Goal: Task Accomplishment & Management: Manage account settings

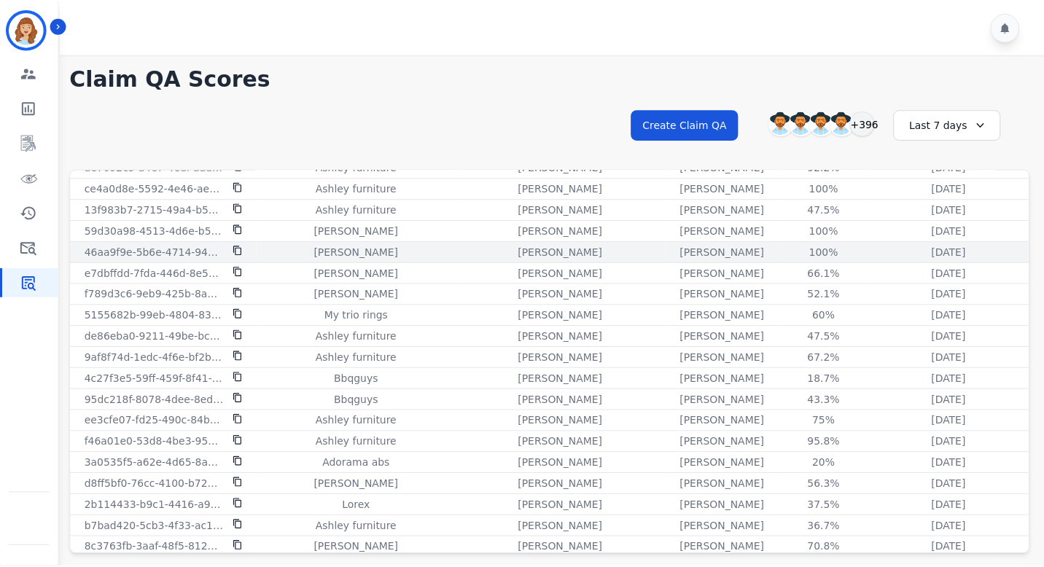
scroll to position [1373, 0]
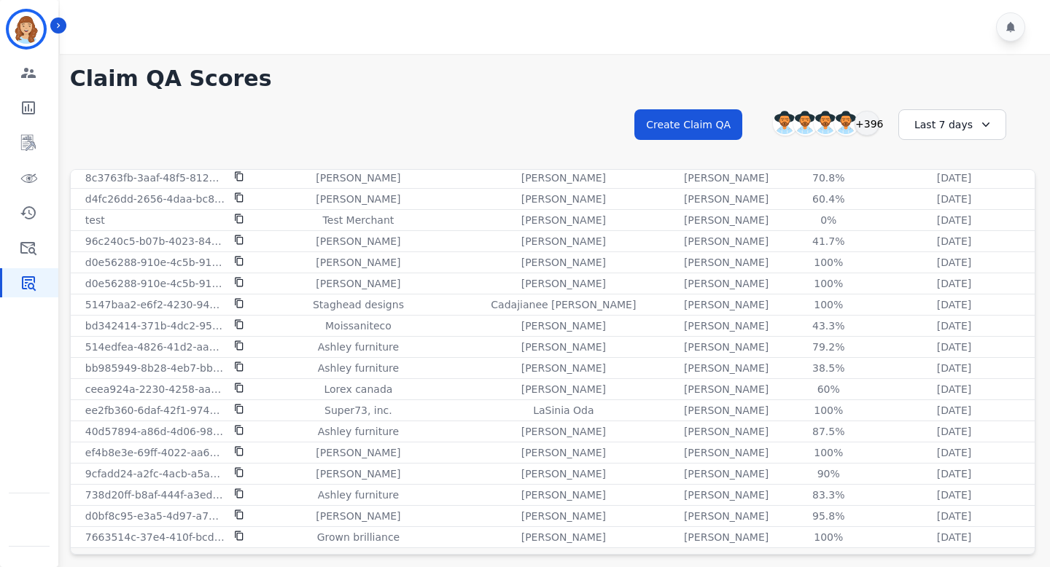
click at [944, 120] on div "Last 7 days" at bounding box center [952, 124] width 108 height 31
click at [938, 281] on li "Last 12 months" at bounding box center [961, 290] width 73 height 29
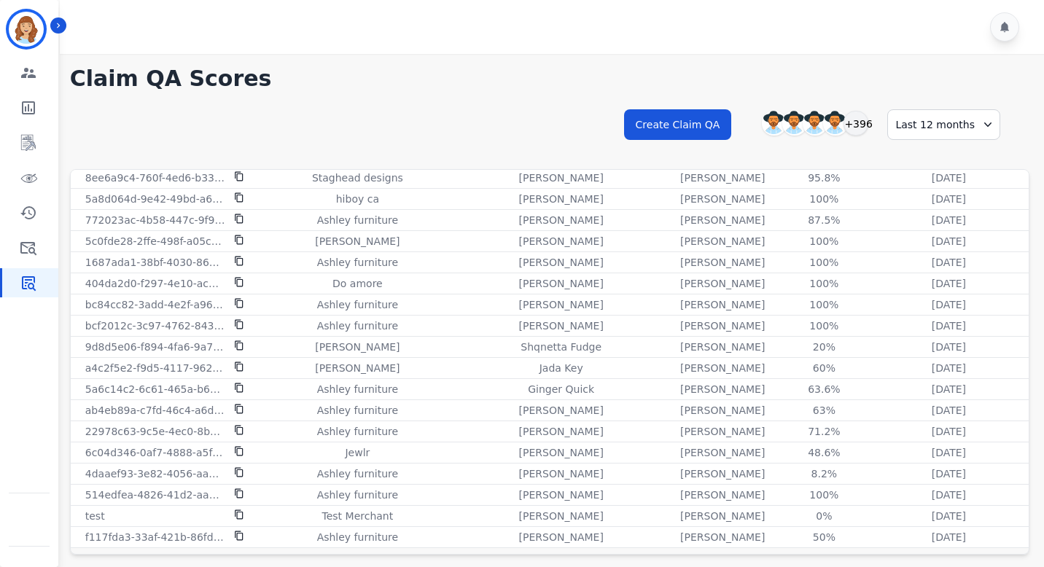
scroll to position [39, 0]
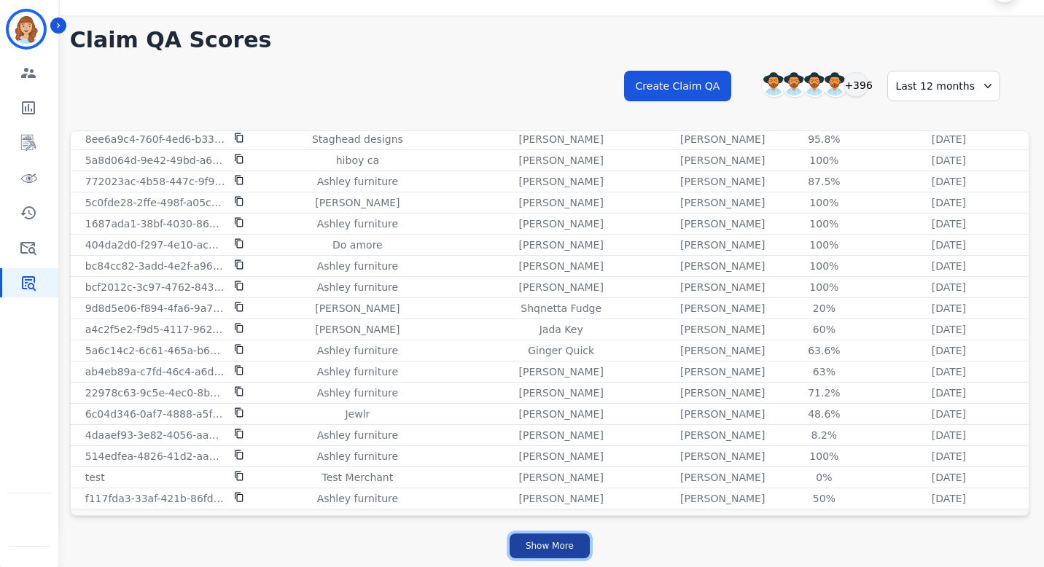
click at [534, 544] on button "Show More" at bounding box center [550, 546] width 80 height 25
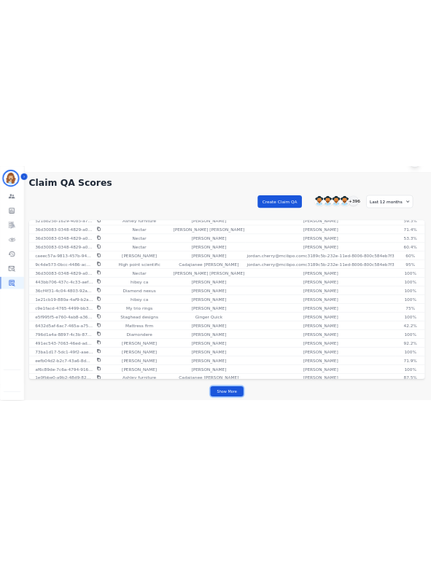
scroll to position [3130, 0]
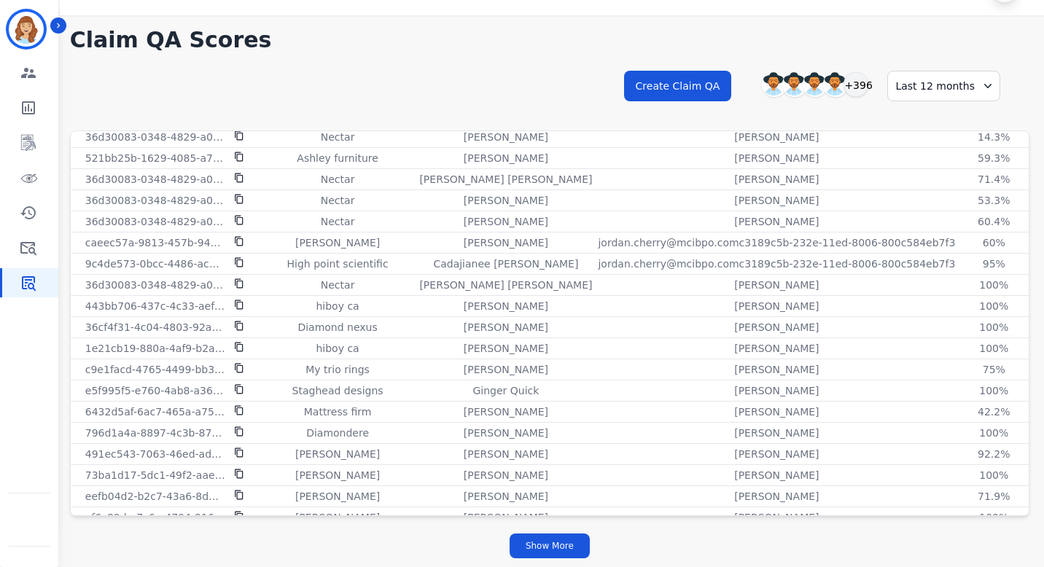
click at [628, 44] on h1 "Claim QA Scores" at bounding box center [549, 40] width 959 height 26
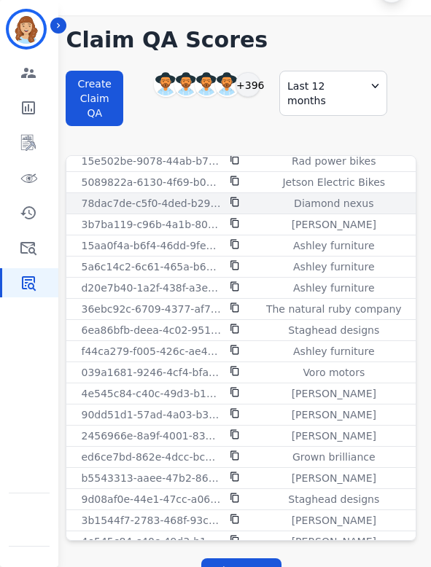
scroll to position [407, 0]
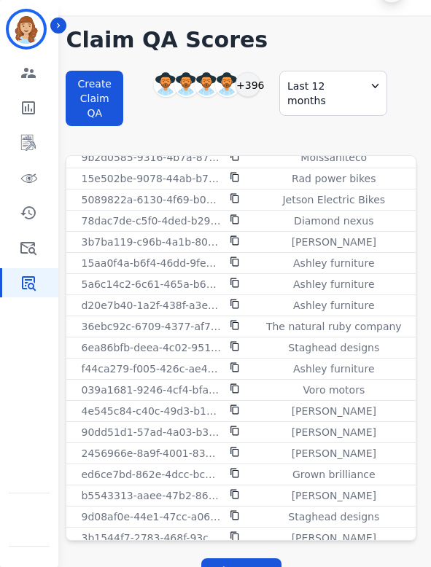
click at [348, 93] on div "Last 12 months" at bounding box center [333, 93] width 108 height 45
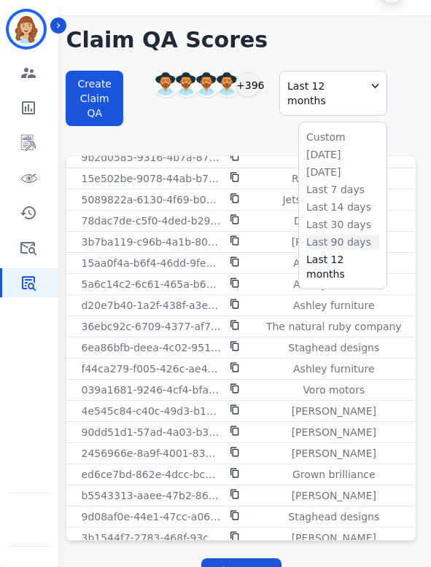
click at [335, 235] on li "Last 90 days" at bounding box center [342, 242] width 73 height 15
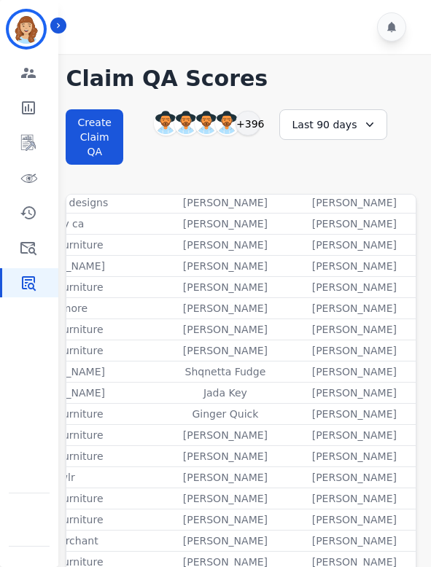
scroll to position [63, 0]
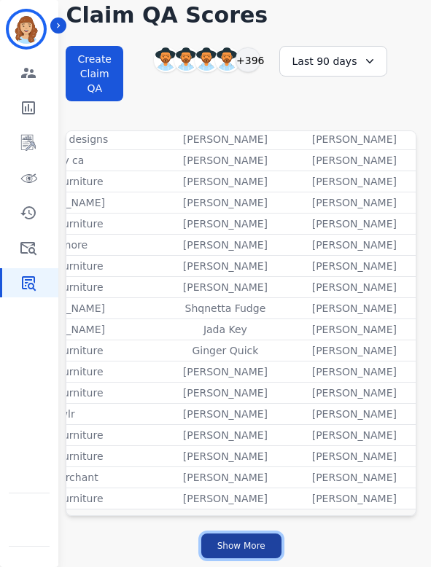
click at [246, 548] on button "Show More" at bounding box center [241, 546] width 80 height 25
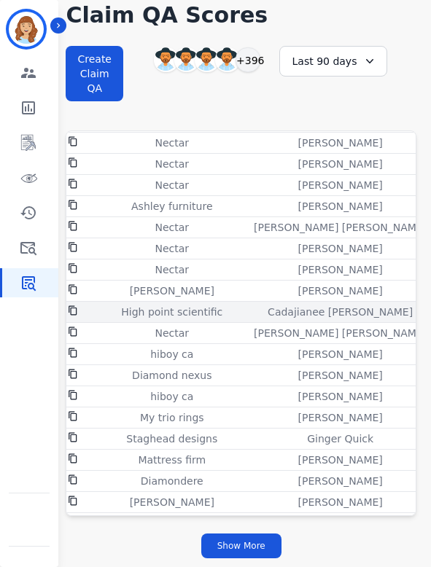
scroll to position [3082, 159]
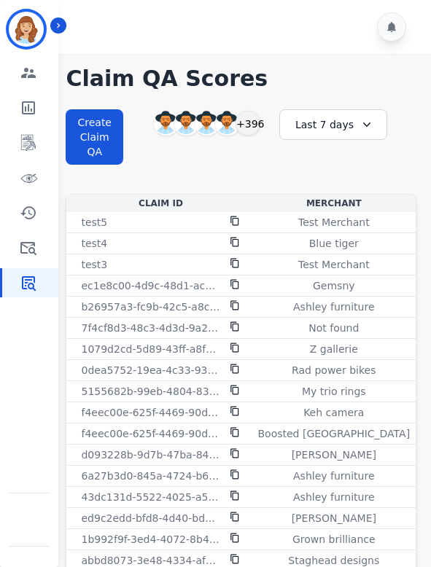
click at [340, 131] on div "Last 7 days" at bounding box center [333, 124] width 108 height 31
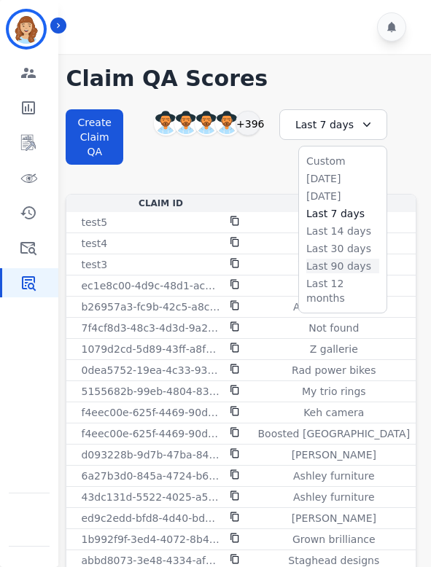
click at [331, 267] on li "Last 90 days" at bounding box center [342, 266] width 73 height 15
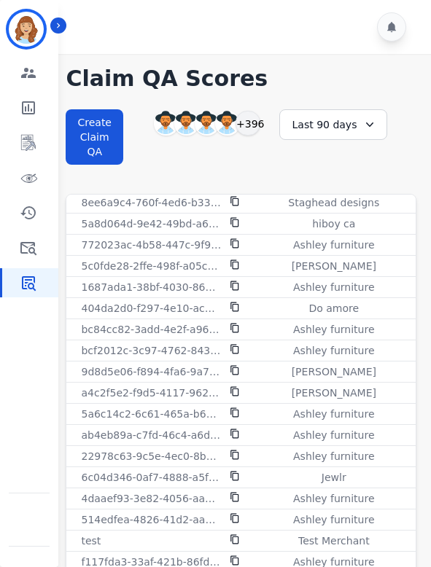
scroll to position [63, 0]
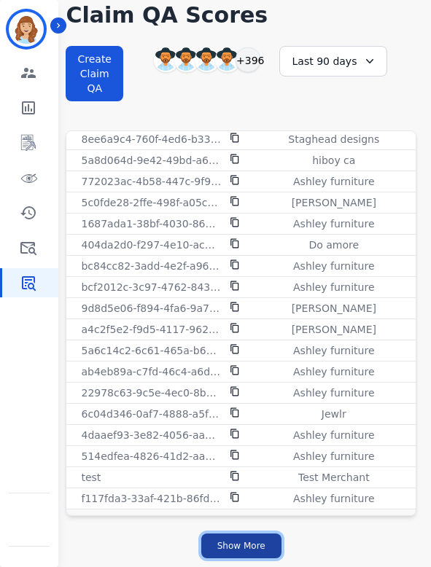
click at [252, 546] on button "Show More" at bounding box center [241, 546] width 80 height 25
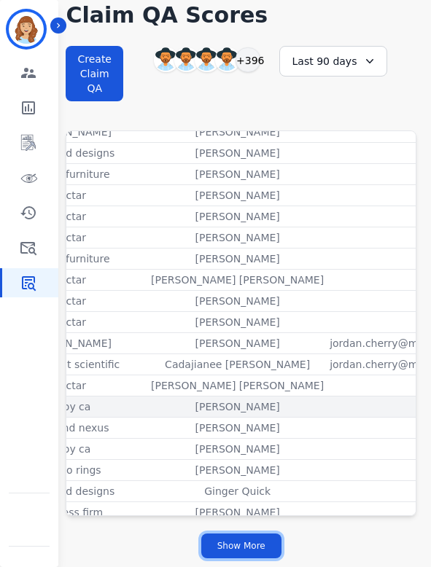
scroll to position [3029, 0]
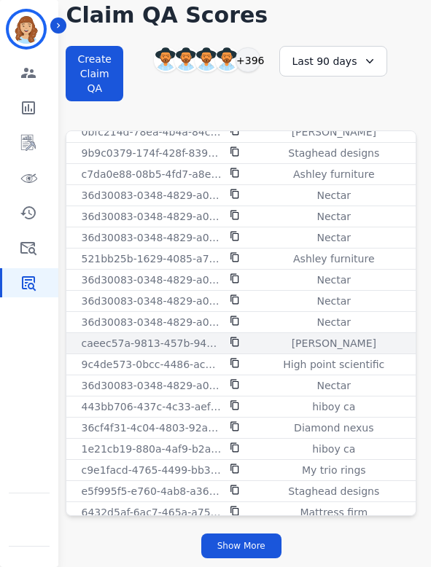
click at [234, 341] on icon at bounding box center [235, 342] width 10 height 10
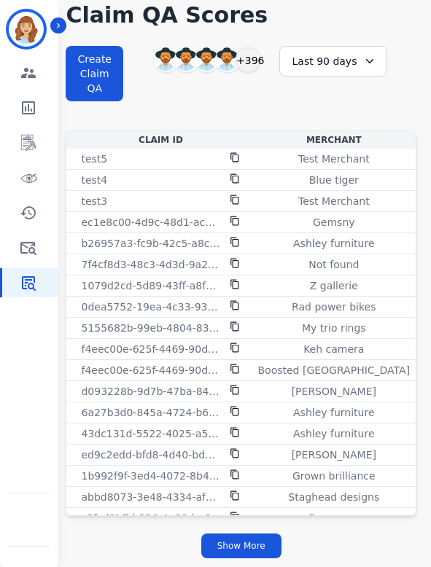
scroll to position [0, 0]
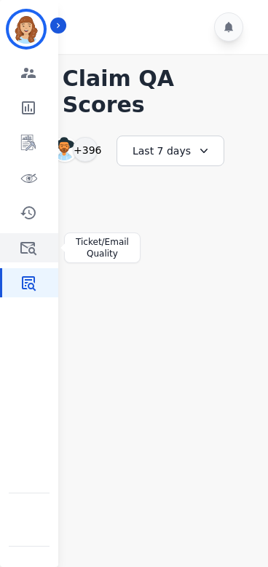
click at [30, 252] on icon "Sidebar" at bounding box center [28, 248] width 16 height 13
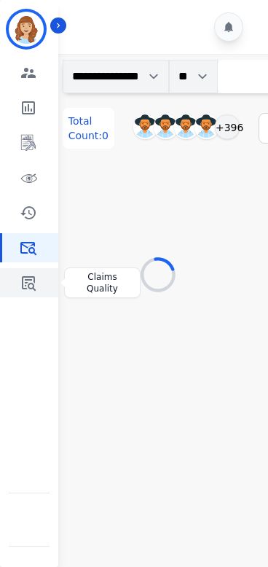
click at [28, 282] on icon "Sidebar" at bounding box center [28, 282] width 17 height 17
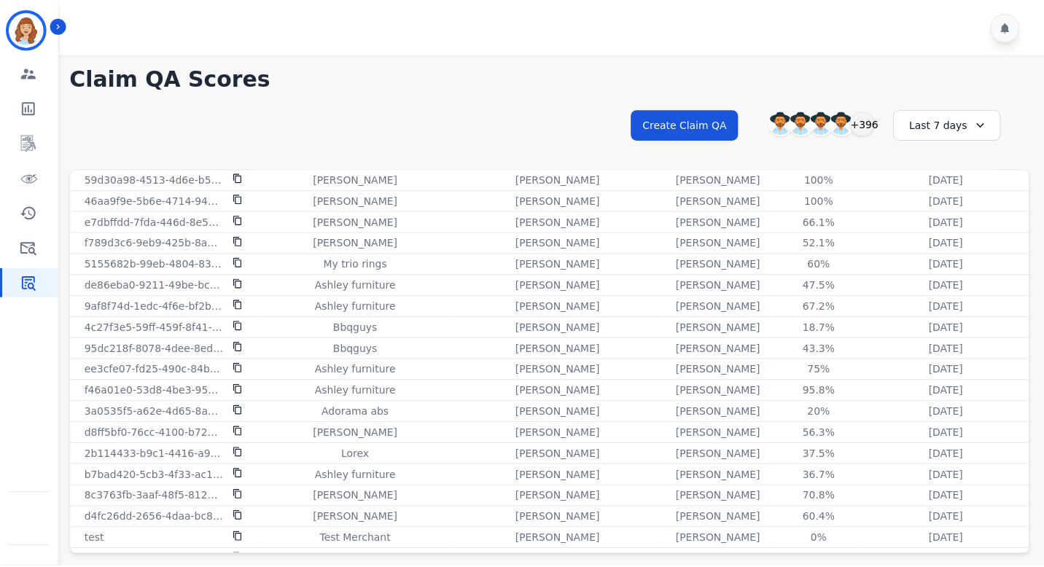
scroll to position [1373, 0]
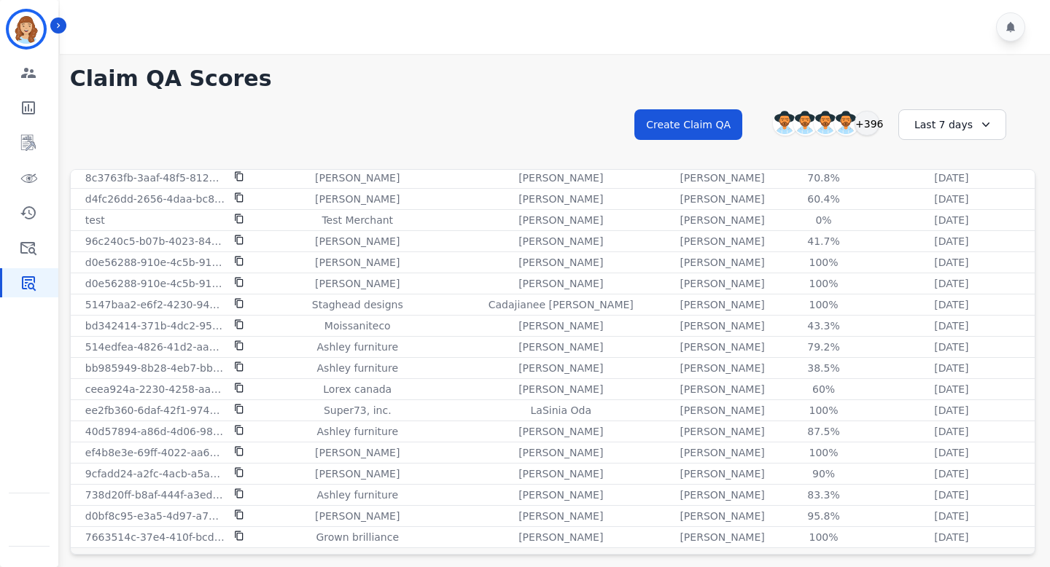
click at [933, 125] on div "Last 7 days" at bounding box center [952, 124] width 108 height 31
click at [938, 287] on li "Last 12 months" at bounding box center [961, 290] width 73 height 29
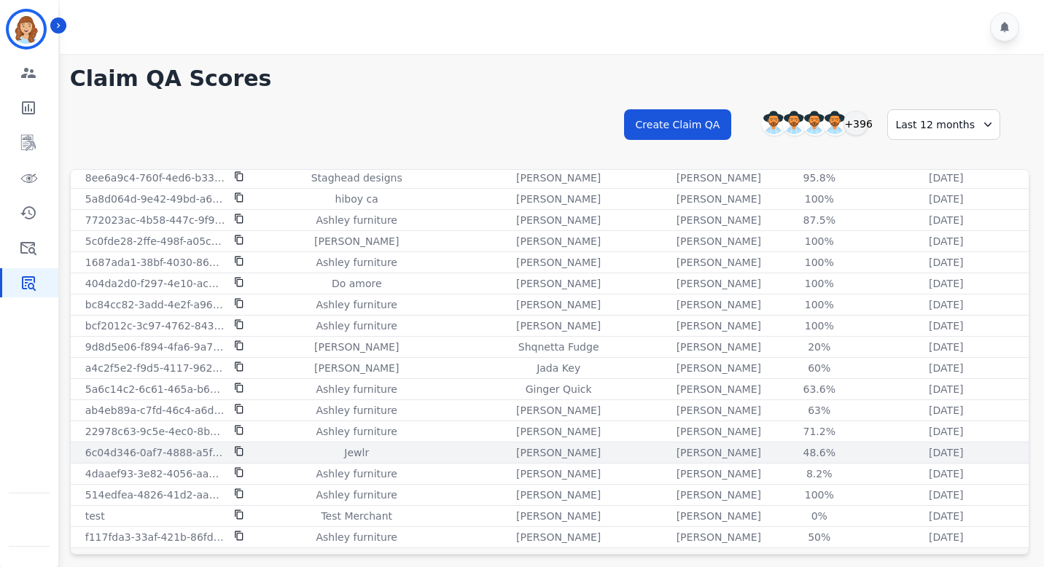
scroll to position [39, 0]
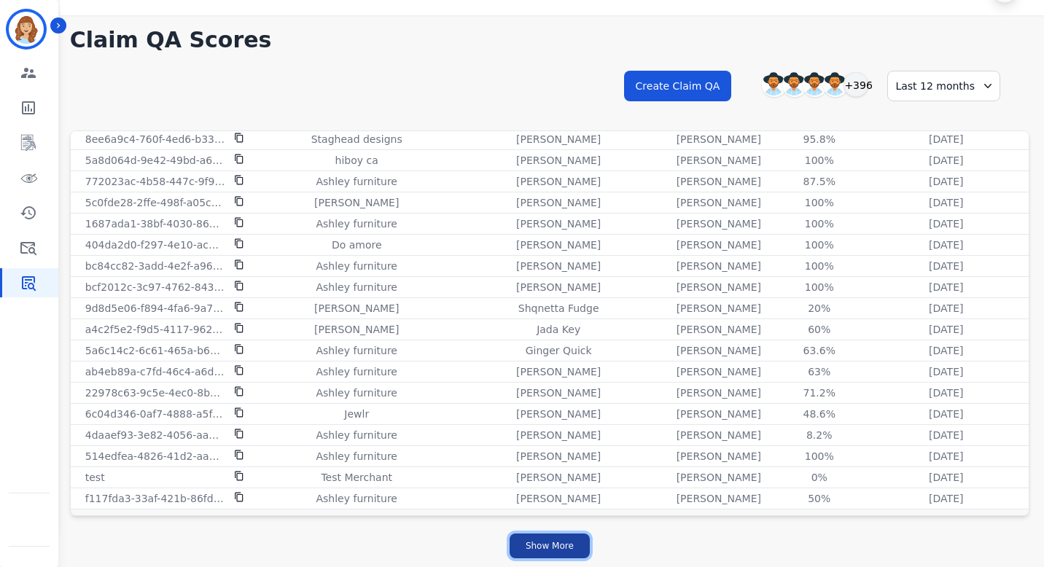
click at [542, 553] on button "Show More" at bounding box center [550, 546] width 80 height 25
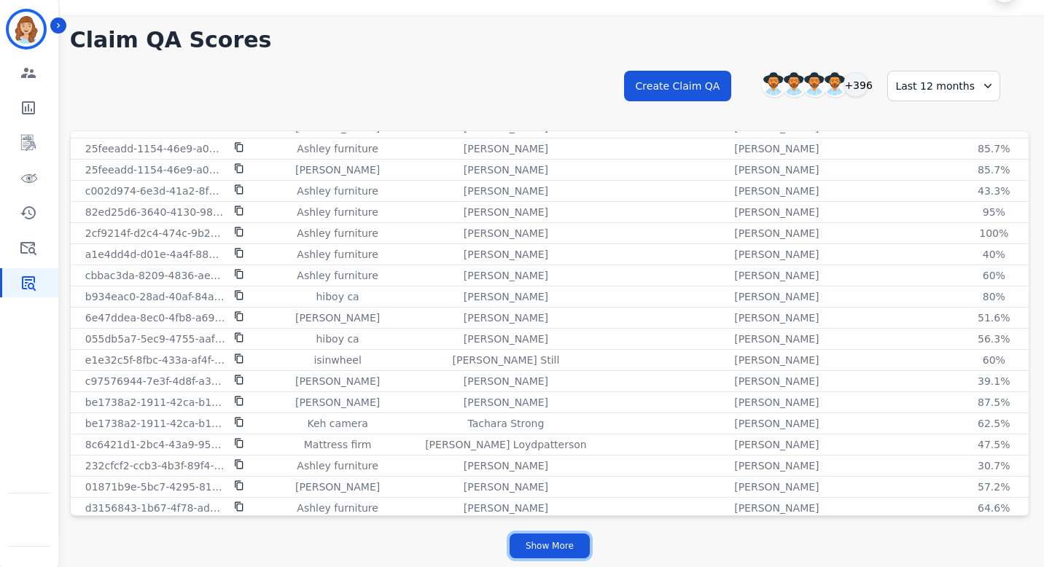
scroll to position [3873, 0]
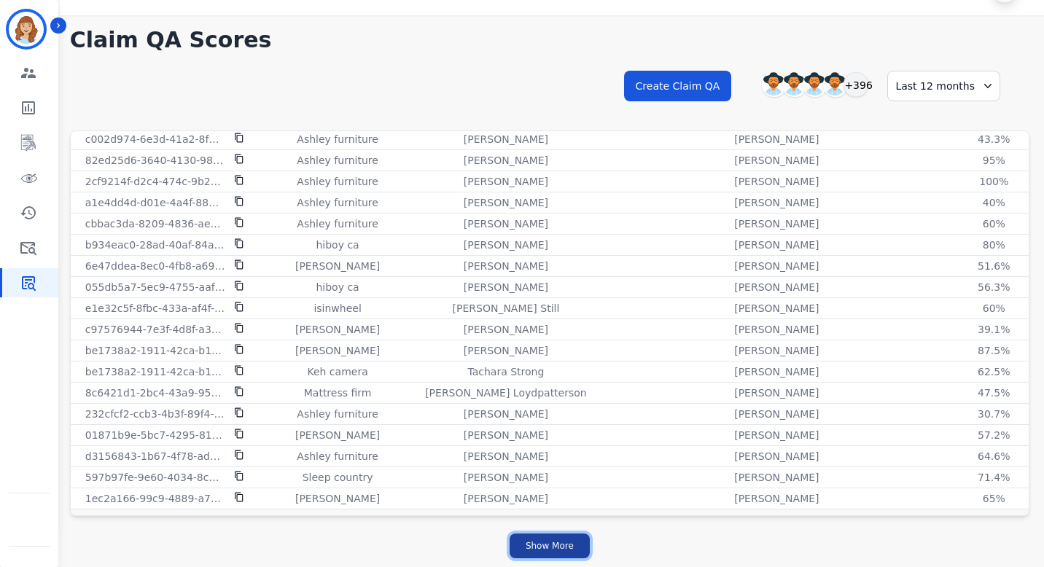
click at [551, 535] on button "Show More" at bounding box center [550, 546] width 80 height 25
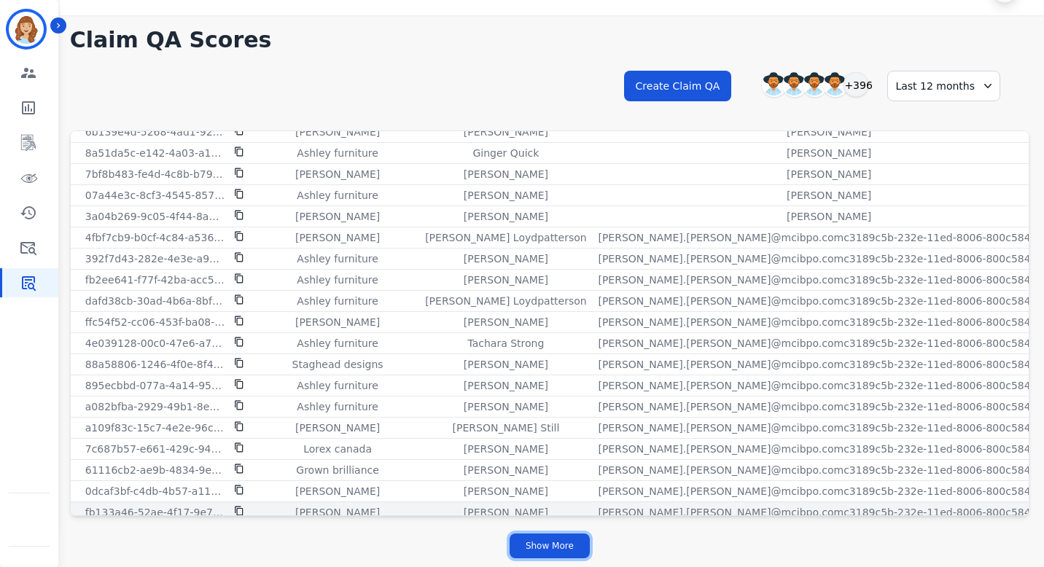
scroll to position [4782, 0]
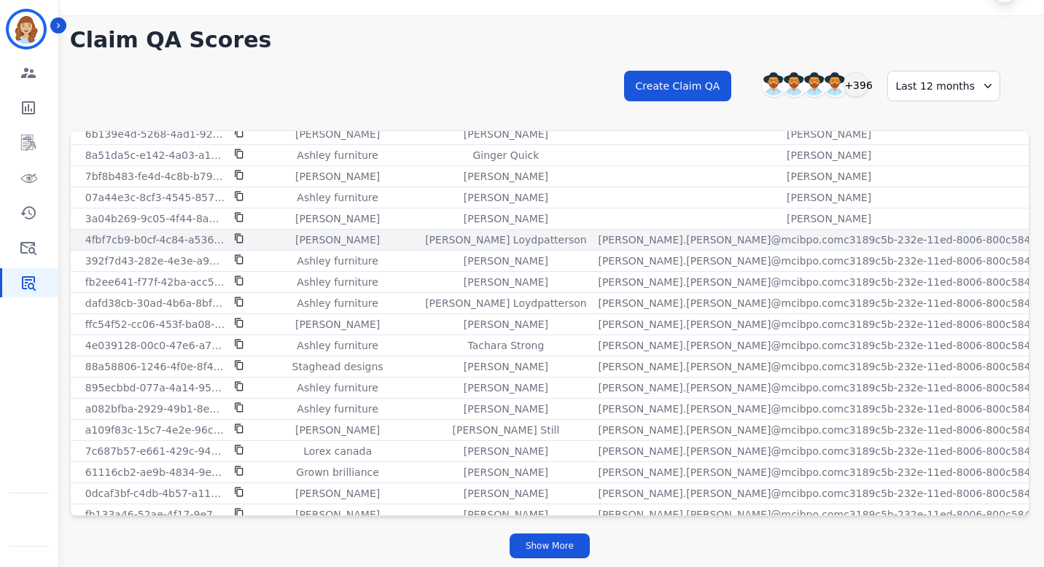
click at [238, 242] on icon at bounding box center [239, 238] width 8 height 9
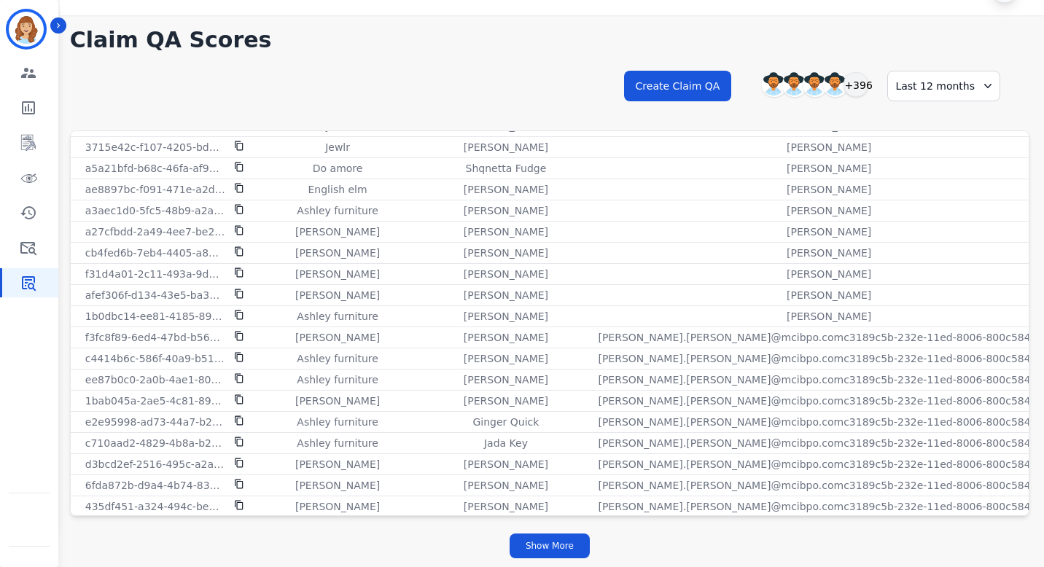
scroll to position [5988, 0]
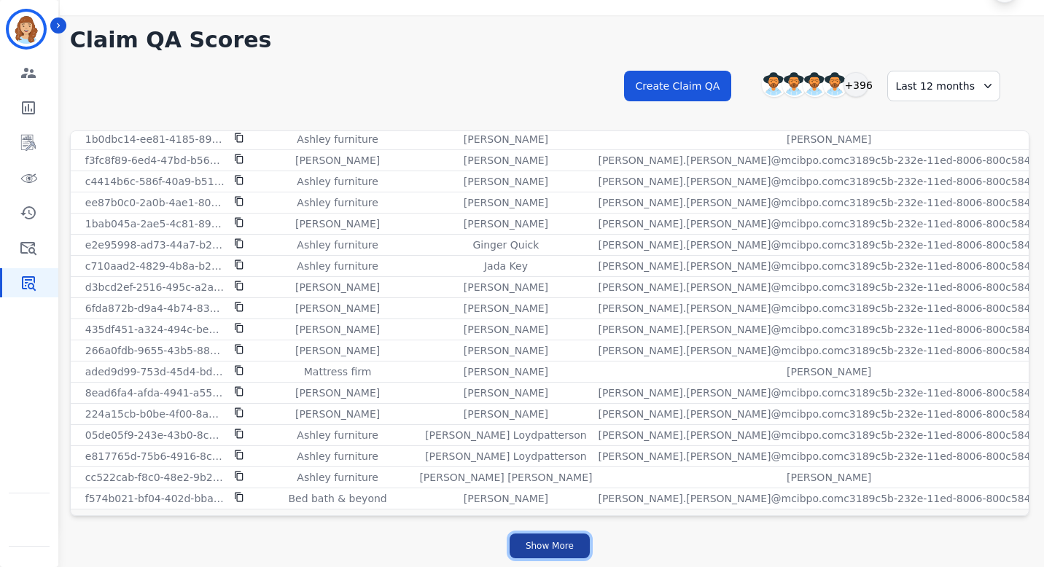
click at [557, 539] on button "Show More" at bounding box center [550, 546] width 80 height 25
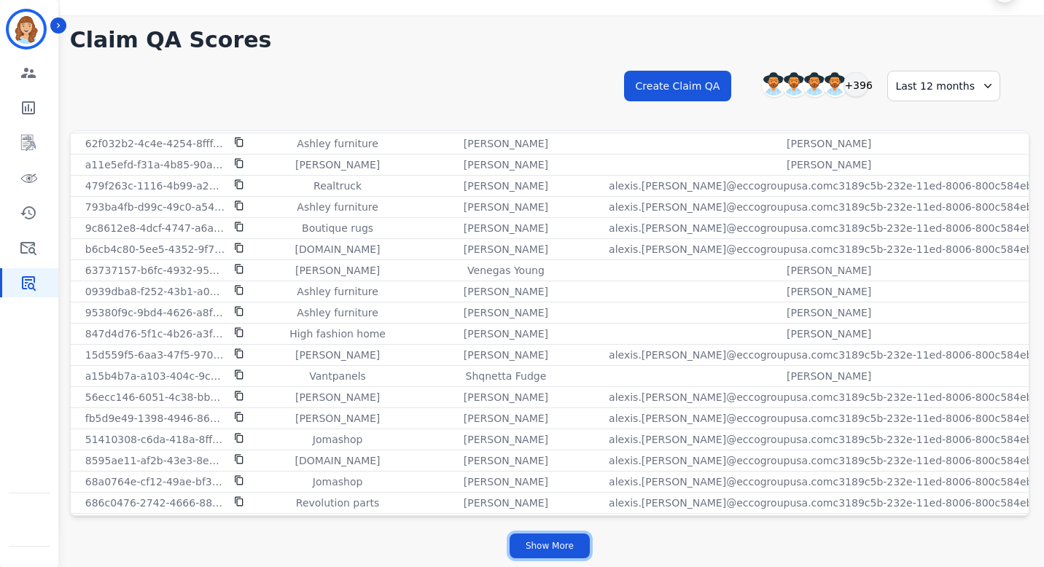
scroll to position [8102, 0]
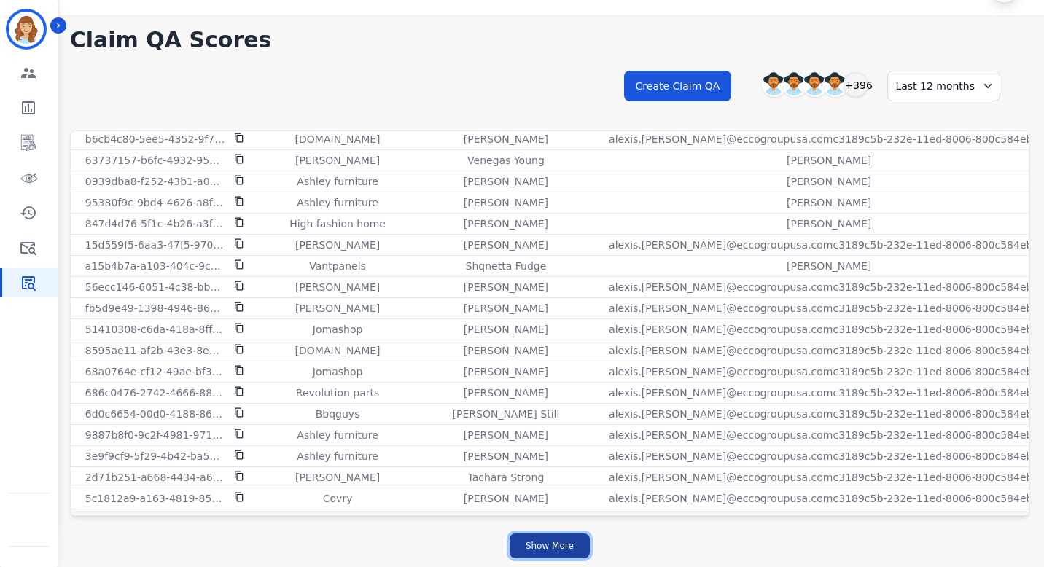
click at [543, 555] on button "Show More" at bounding box center [550, 546] width 80 height 25
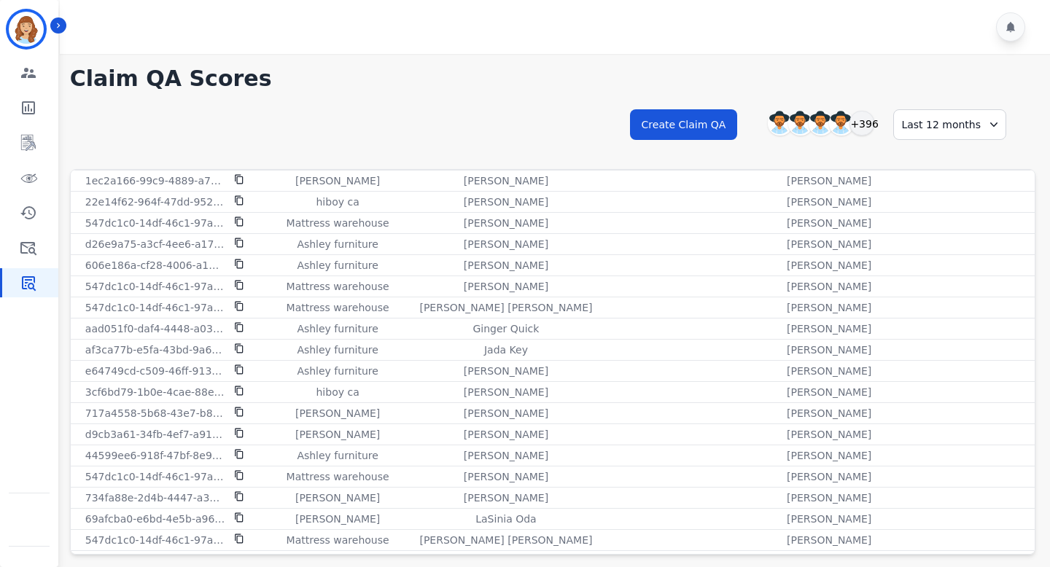
scroll to position [3711, 0]
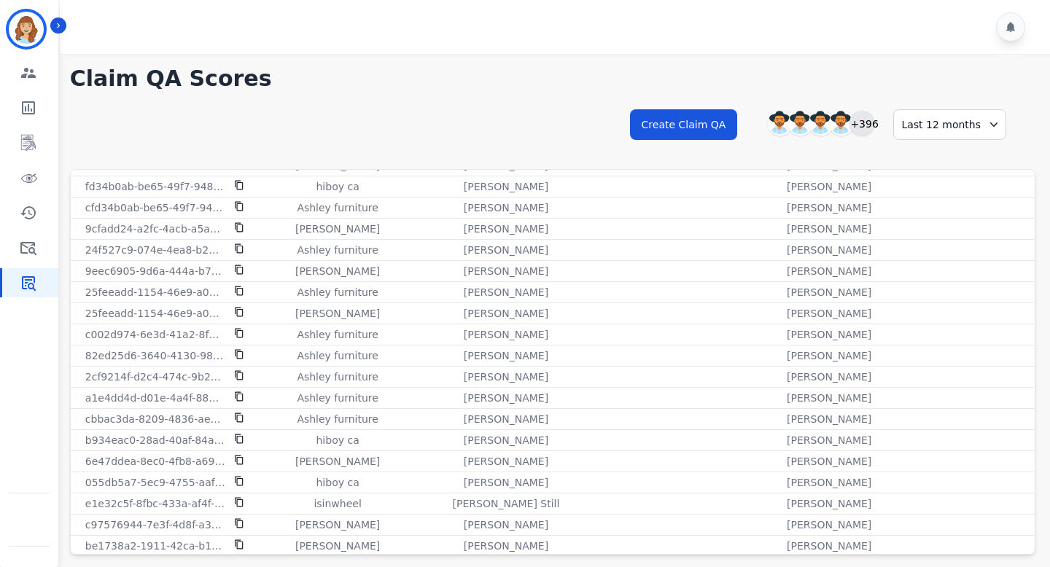
click at [874, 125] on div "+396" at bounding box center [861, 123] width 25 height 25
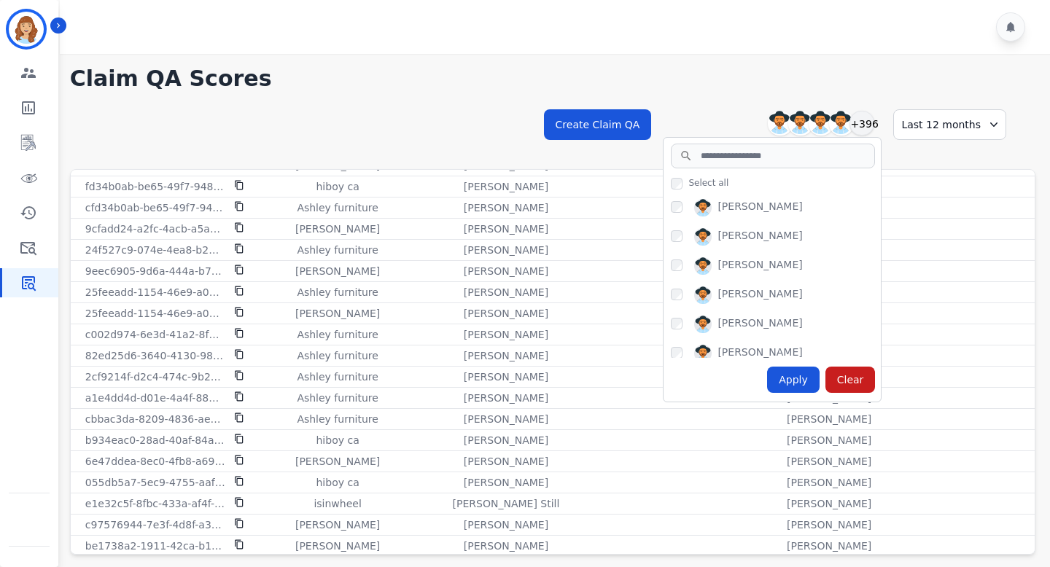
drag, startPoint x: 803, startPoint y: 214, endPoint x: 722, endPoint y: 209, distance: 81.1
click at [722, 209] on div "Abigail Joseph" at bounding box center [776, 210] width 210 height 23
copy div "Abigail Joseph"
